Goal: Find specific page/section: Find specific page/section

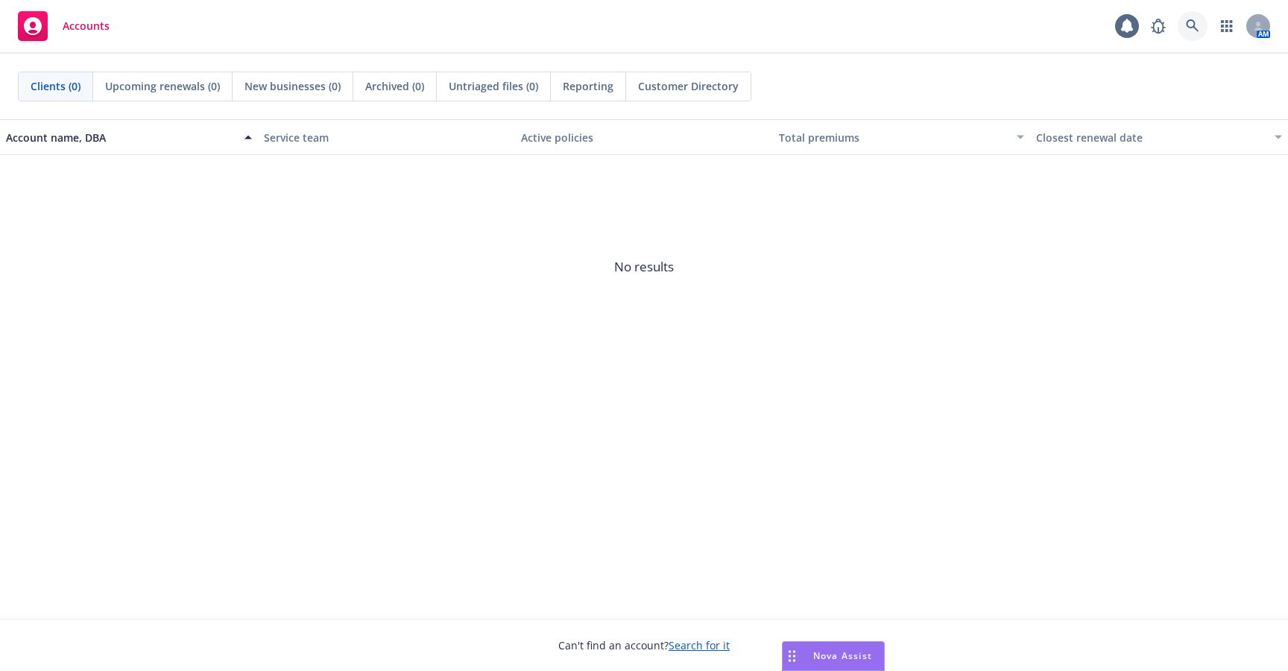
click at [1199, 17] on link at bounding box center [1193, 26] width 30 height 30
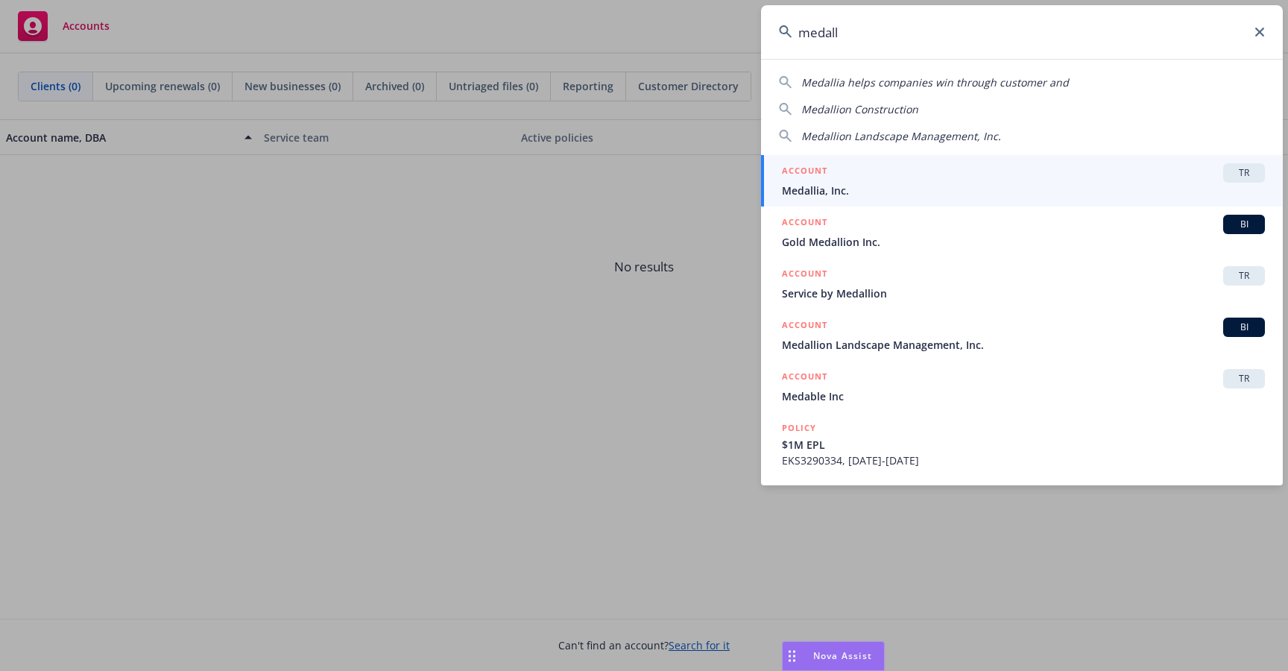
type input "medall"
click at [1111, 181] on div "ACCOUNT TR" at bounding box center [1023, 172] width 483 height 19
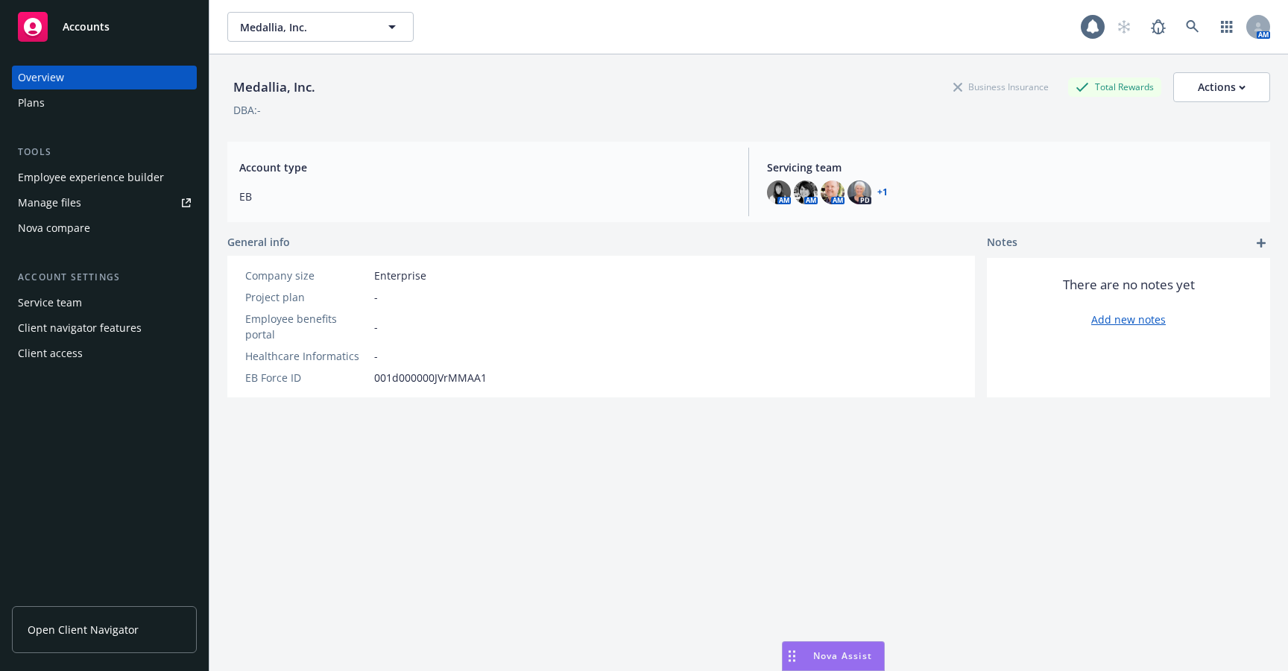
click at [150, 177] on div "Employee experience builder" at bounding box center [91, 177] width 146 height 24
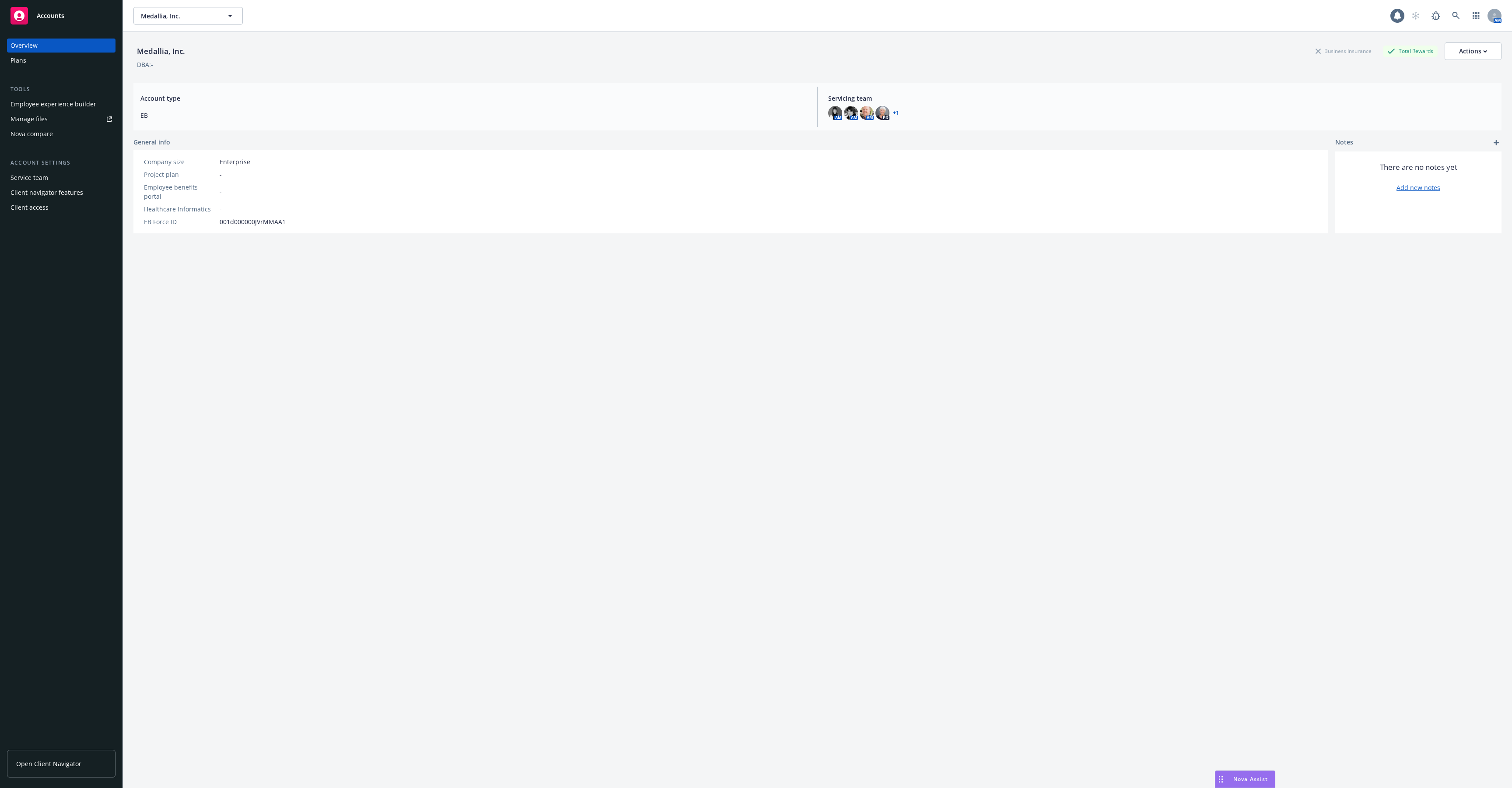
click at [44, 105] on div "Employee experience builder" at bounding box center [53, 104] width 86 height 14
